Goal: Task Accomplishment & Management: Manage account settings

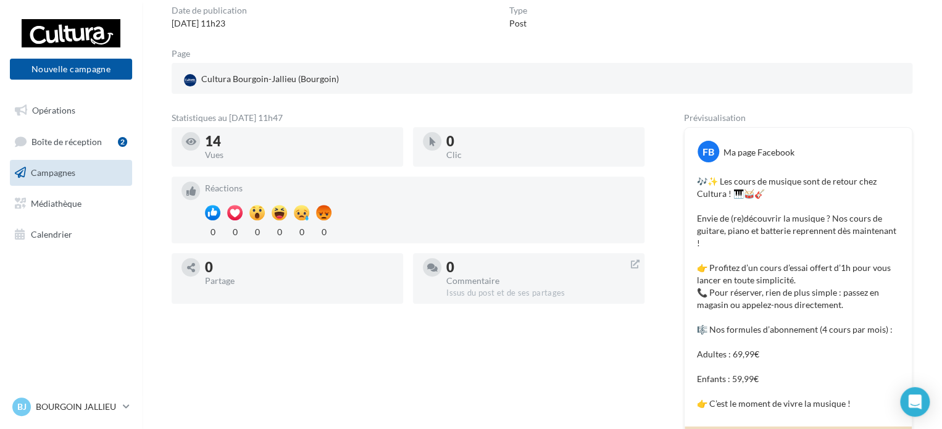
scroll to position [72, 0]
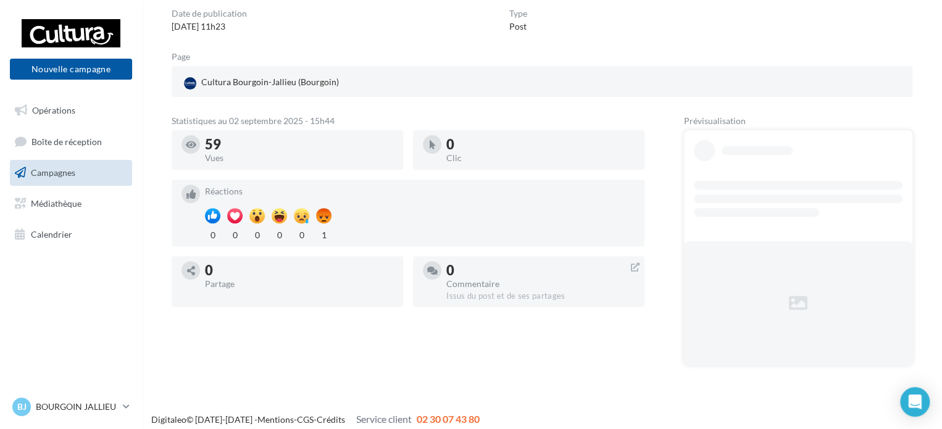
scroll to position [124, 0]
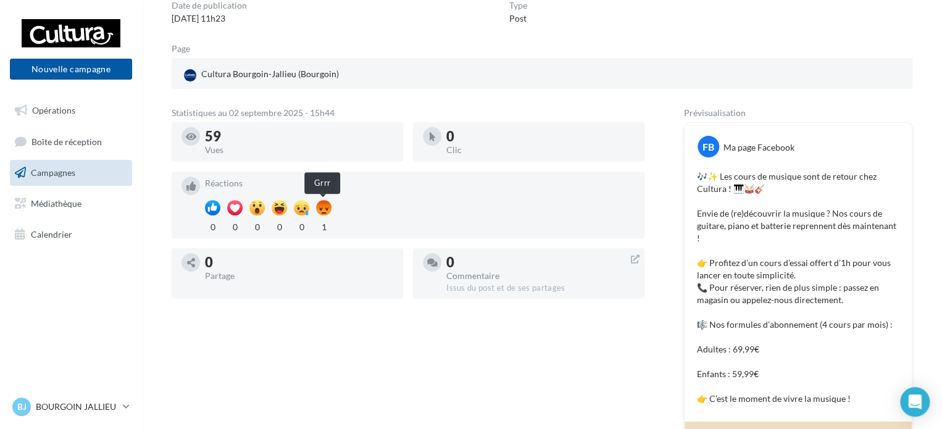
click at [321, 212] on div at bounding box center [323, 207] width 15 height 15
click at [324, 227] on div "1" at bounding box center [323, 226] width 15 height 15
click at [48, 138] on span "Boîte de réception" at bounding box center [66, 141] width 70 height 10
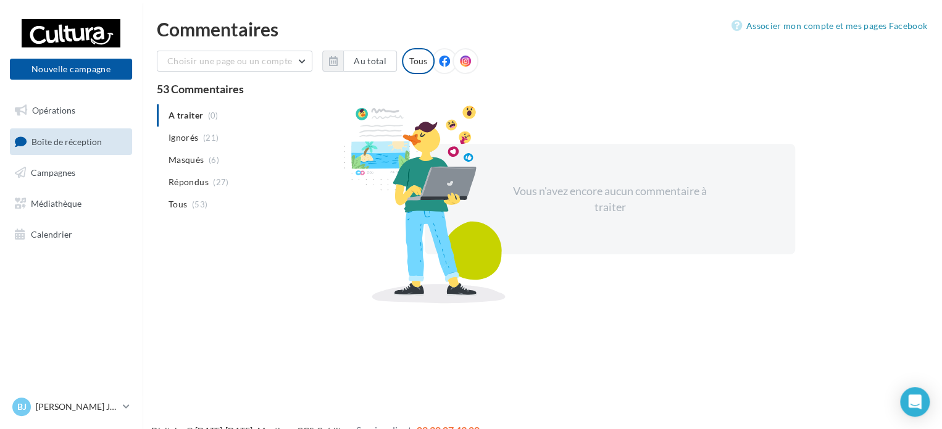
click at [303, 245] on div "Vous n'avez encore aucun commentaire à traiter" at bounding box center [610, 199] width 635 height 190
